Goal: Find specific page/section: Find specific page/section

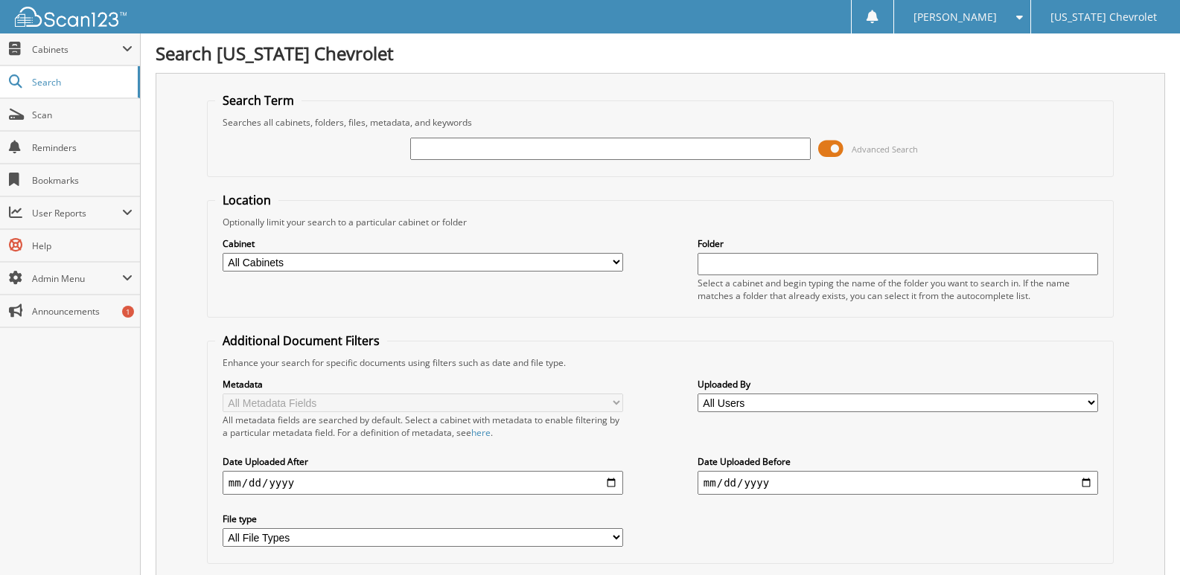
click at [479, 146] on input "text" at bounding box center [610, 149] width 401 height 22
type input "95651"
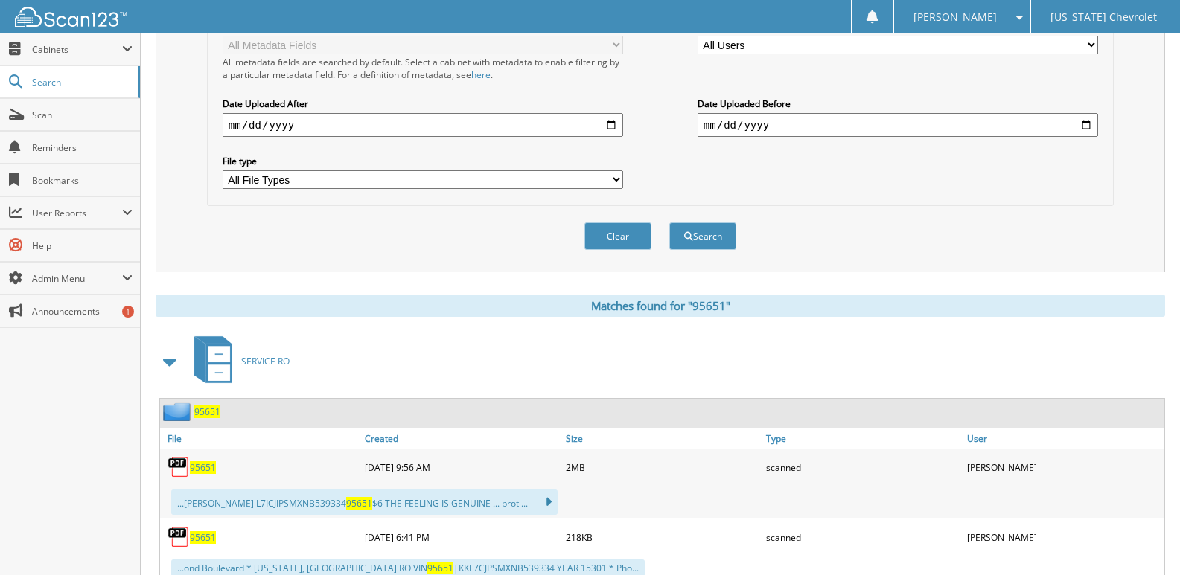
scroll to position [372, 0]
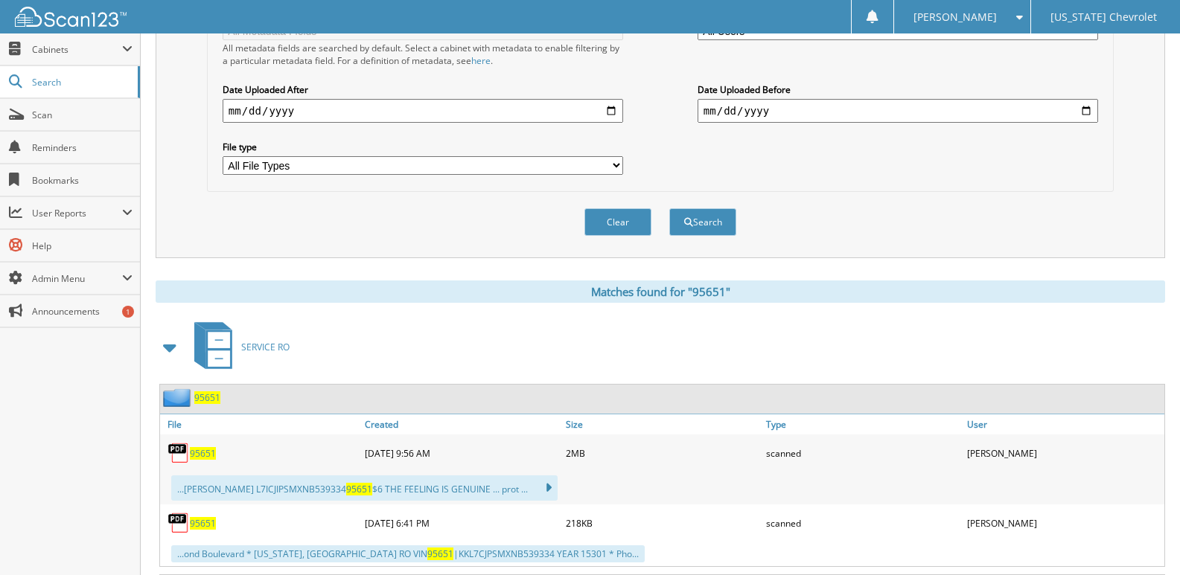
click at [193, 456] on span "95651" at bounding box center [203, 453] width 26 height 13
click at [210, 520] on span "95651" at bounding box center [203, 523] width 26 height 13
click at [999, 19] on div "[PERSON_NAME]" at bounding box center [962, 17] width 121 height 34
click at [975, 66] on link "Logout" at bounding box center [962, 73] width 136 height 26
